Goal: Information Seeking & Learning: Learn about a topic

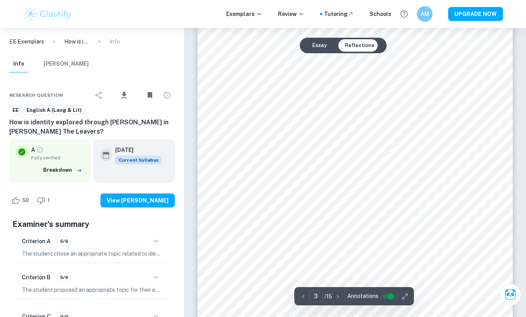
scroll to position [1137, 0]
click at [114, 40] on p "Info" at bounding box center [114, 41] width 11 height 9
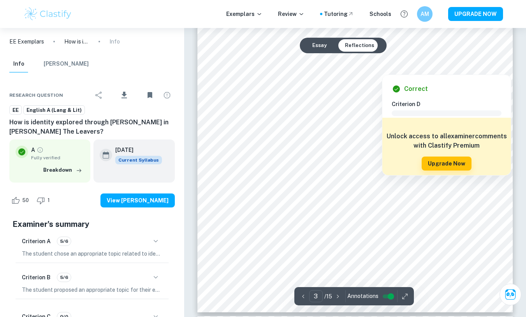
scroll to position [1172, 0]
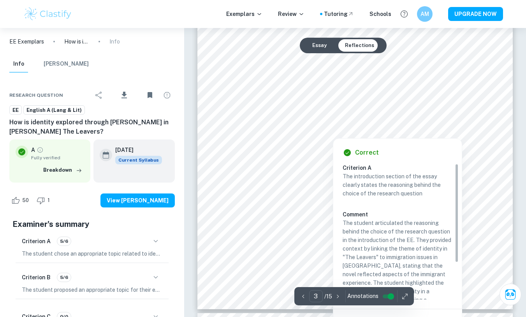
click at [323, 121] on div at bounding box center [364, 123] width 220 height 13
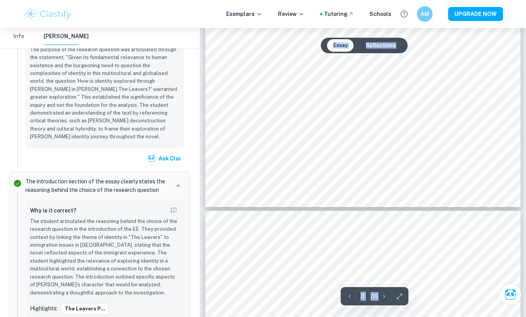
click at [390, 49] on button "Reflections" at bounding box center [380, 45] width 42 height 12
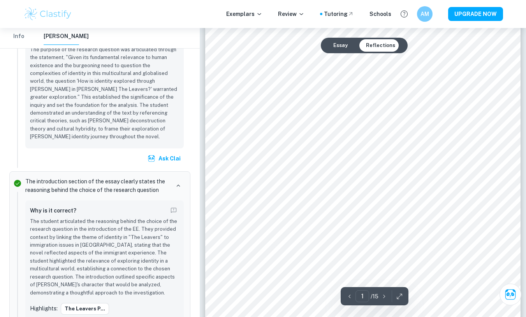
scroll to position [221, 0]
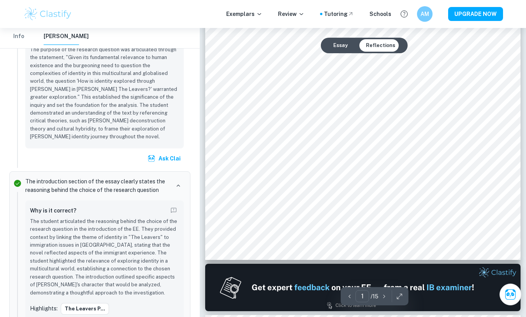
click at [343, 48] on button "Essay" at bounding box center [340, 45] width 27 height 12
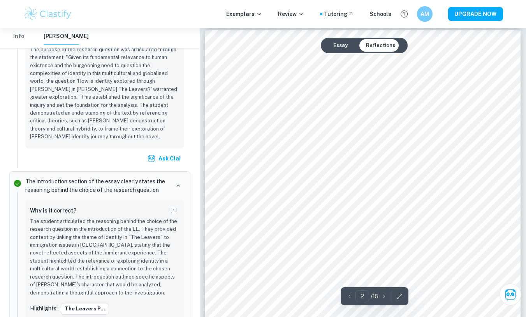
scroll to position [532, 0]
click at [342, 48] on button "Essay" at bounding box center [340, 45] width 27 height 12
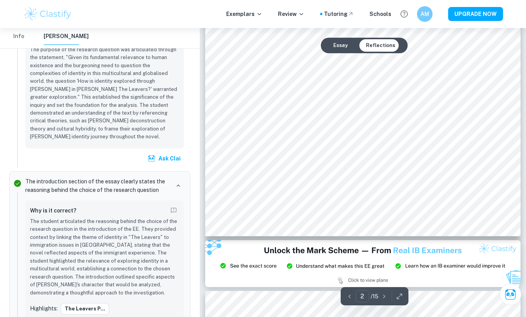
type input "3"
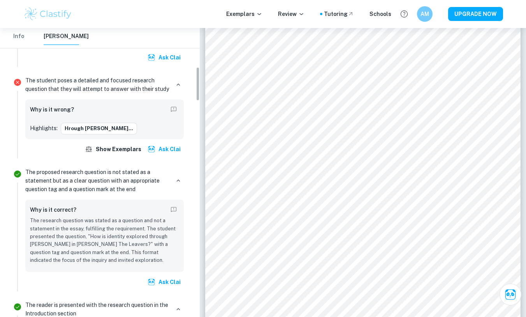
scroll to position [328, 0]
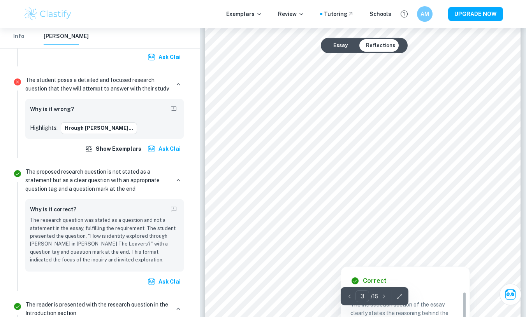
click at [280, 249] on div at bounding box center [372, 252] width 220 height 13
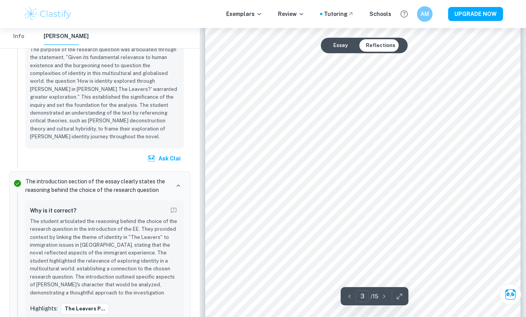
scroll to position [1147, 0]
